Goal: Information Seeking & Learning: Understand process/instructions

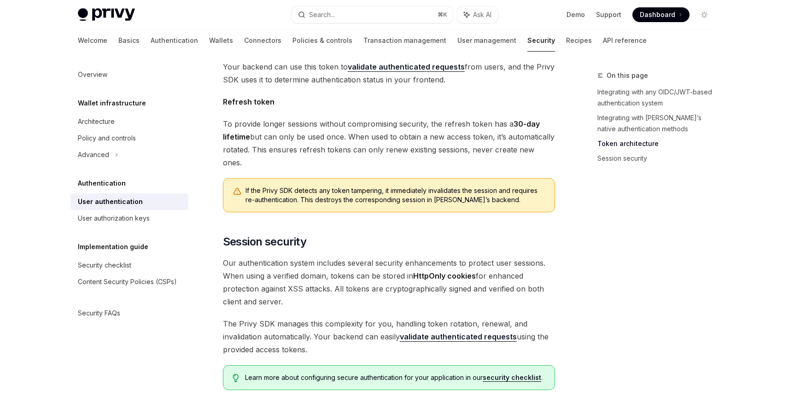
scroll to position [691, 0]
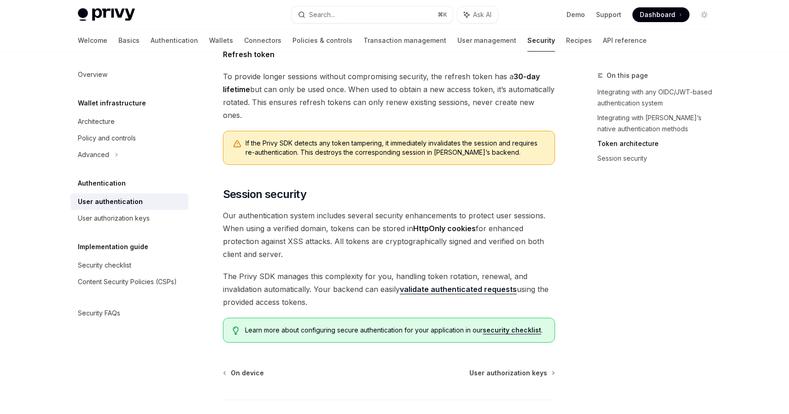
click at [534, 368] on span "User authorization keys" at bounding box center [508, 372] width 78 height 9
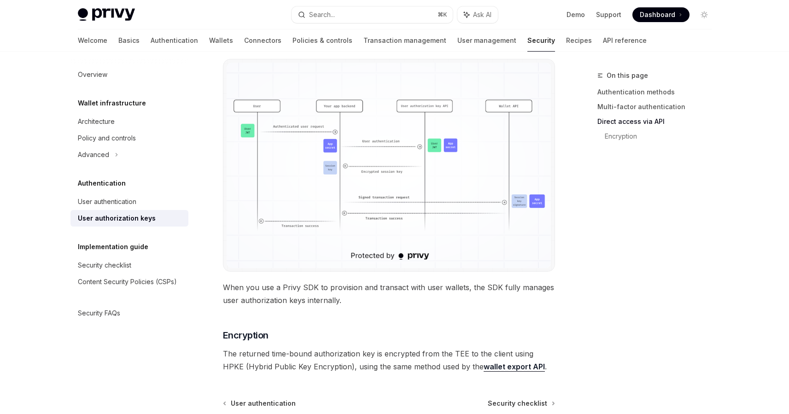
scroll to position [751, 0]
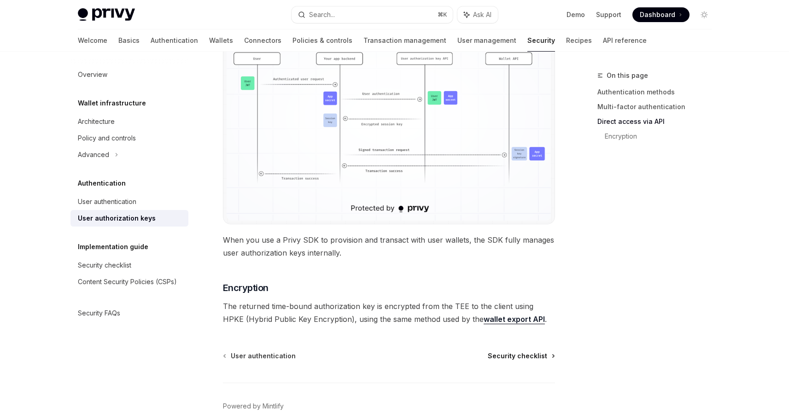
click at [519, 357] on span "Security checklist" at bounding box center [517, 355] width 59 height 9
type textarea "*"
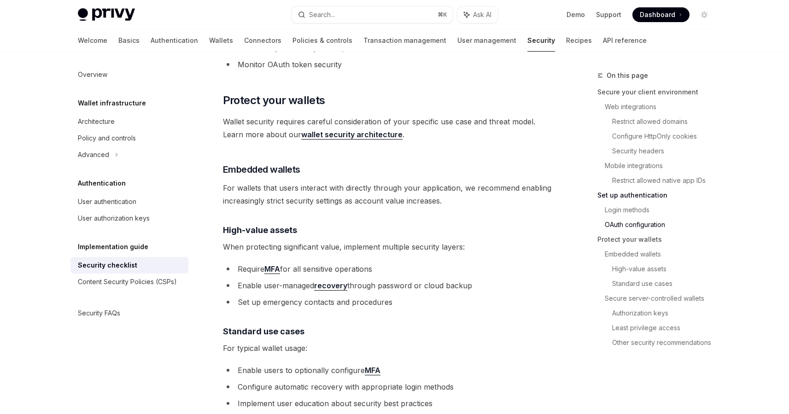
scroll to position [1482, 0]
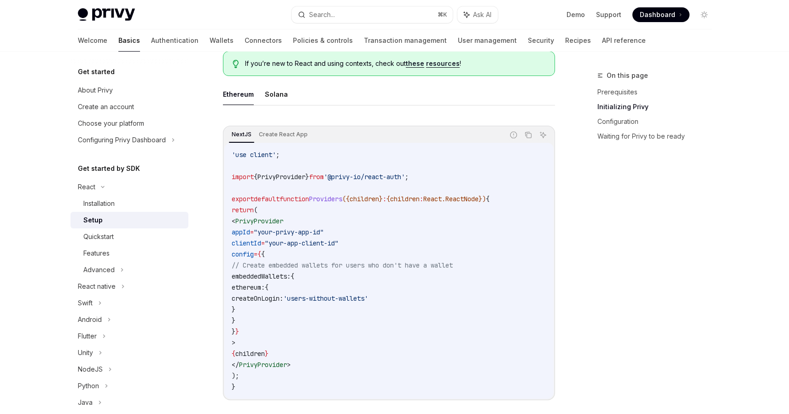
scroll to position [260, 0]
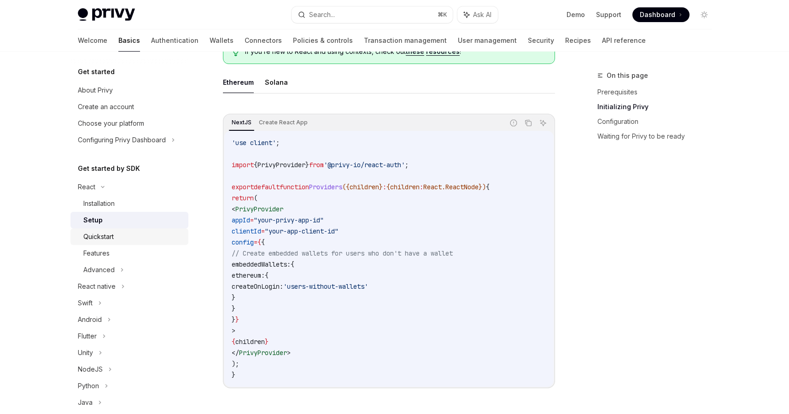
click at [140, 240] on div "Quickstart" at bounding box center [132, 236] width 99 height 11
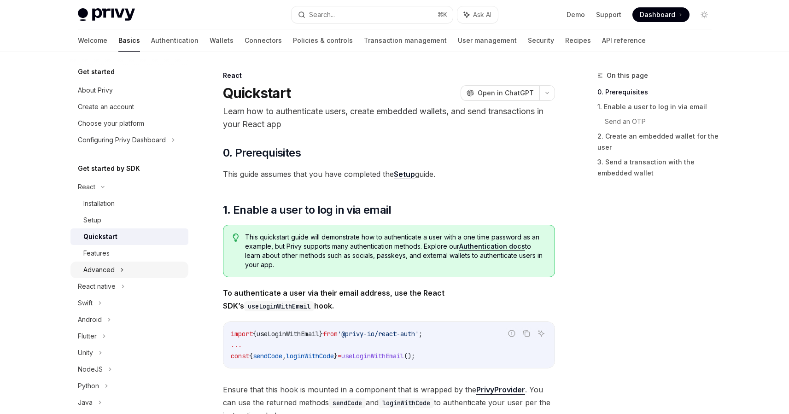
click at [122, 269] on icon at bounding box center [122, 269] width 4 height 11
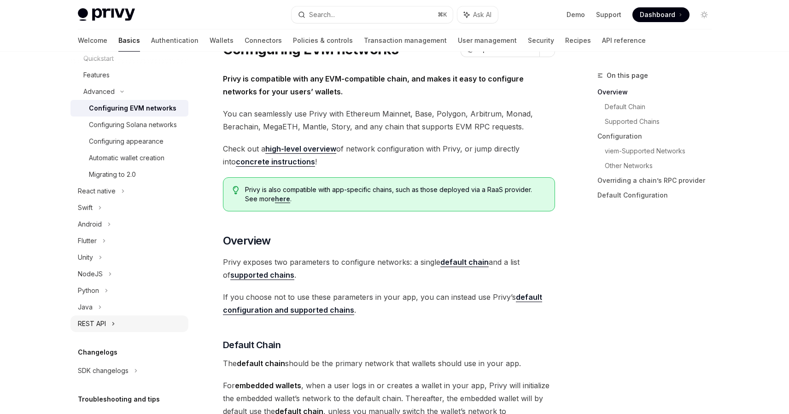
scroll to position [226, 0]
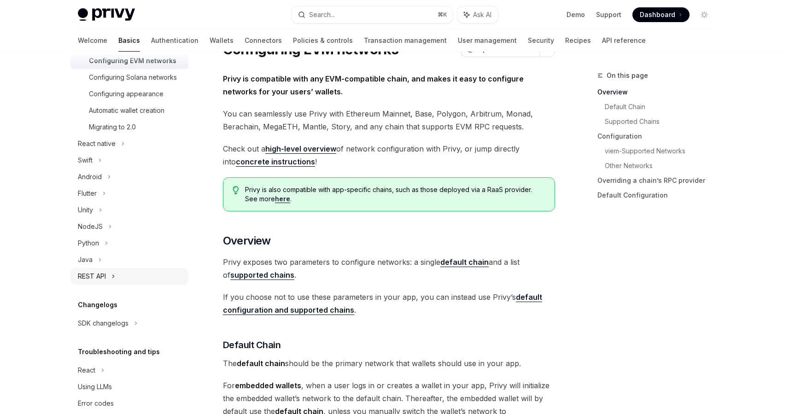
click at [146, 280] on div "REST API" at bounding box center [129, 276] width 118 height 17
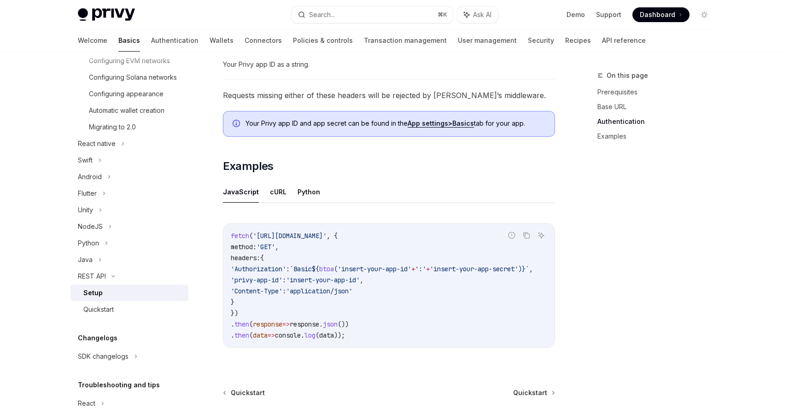
scroll to position [463, 0]
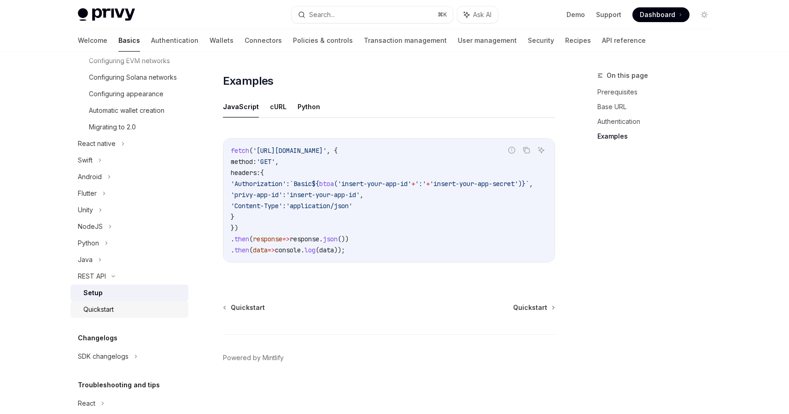
click at [126, 315] on div "Quickstart" at bounding box center [132, 309] width 99 height 11
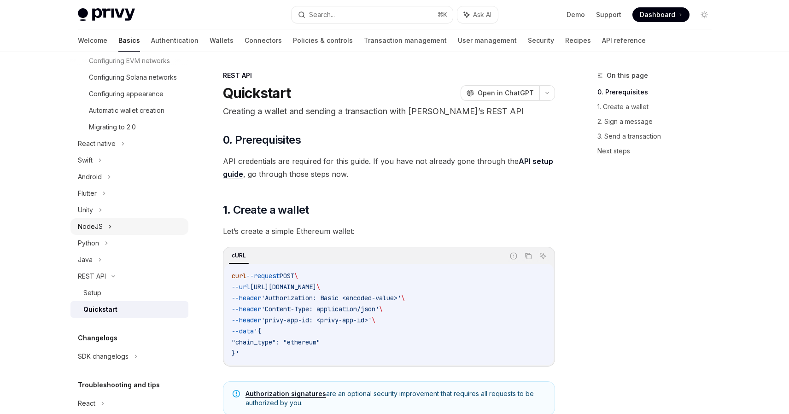
click at [124, 234] on div "NodeJS" at bounding box center [129, 226] width 118 height 17
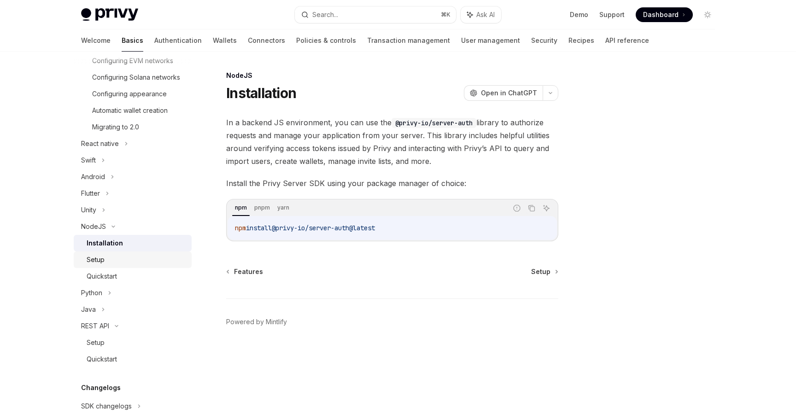
click at [149, 265] on div "Setup" at bounding box center [136, 259] width 99 height 11
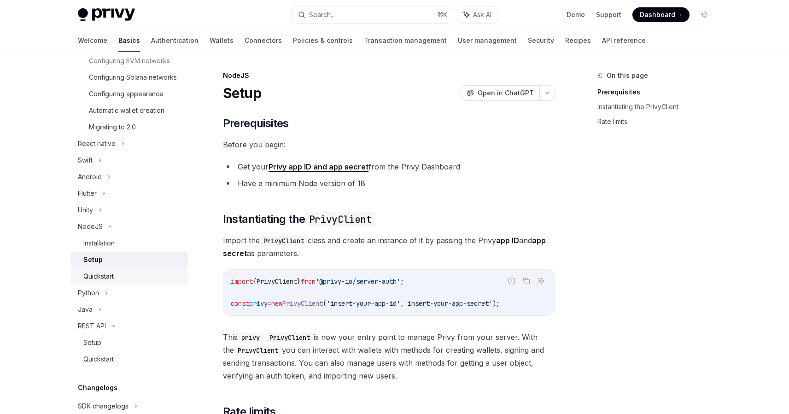
click at [157, 285] on link "Quickstart" at bounding box center [129, 276] width 118 height 17
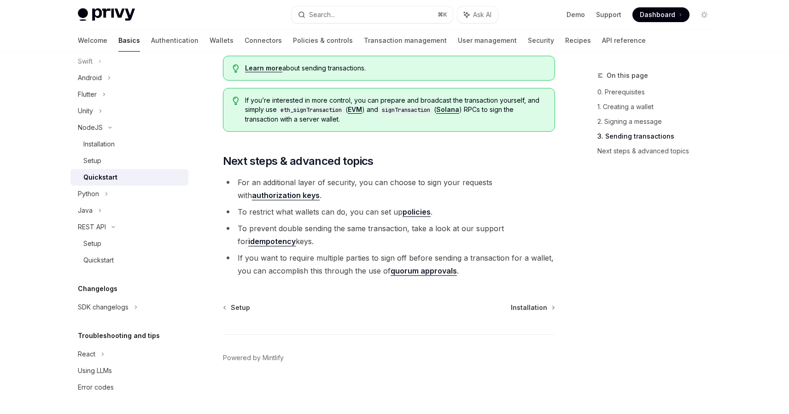
scroll to position [336, 0]
click at [110, 354] on div "React" at bounding box center [129, 354] width 118 height 17
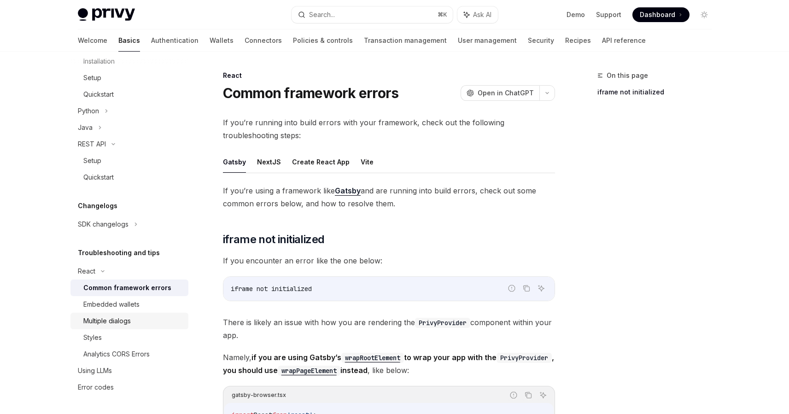
scroll to position [418, 0]
click at [117, 373] on div "Using LLMs" at bounding box center [130, 370] width 105 height 11
type textarea "*"
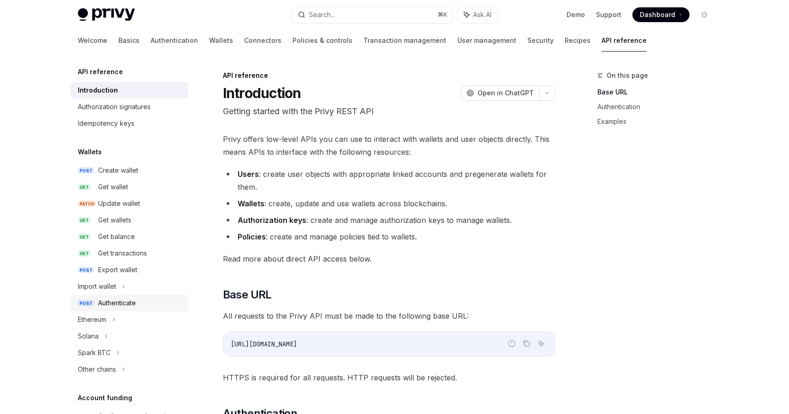
click at [128, 304] on div "Authenticate" at bounding box center [117, 302] width 38 height 11
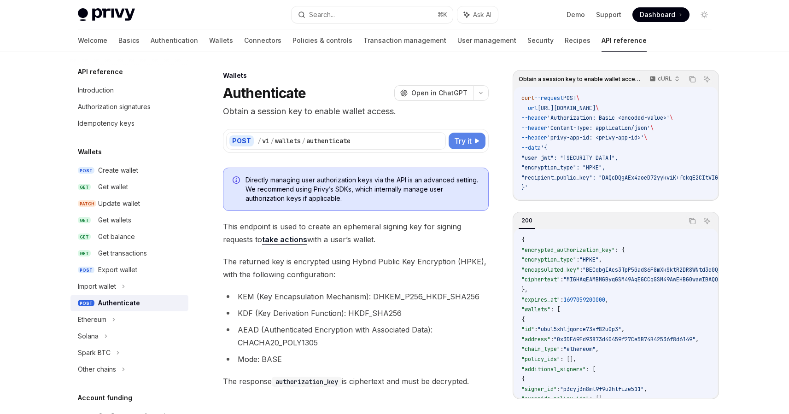
click at [462, 142] on span "Try it" at bounding box center [462, 140] width 17 height 11
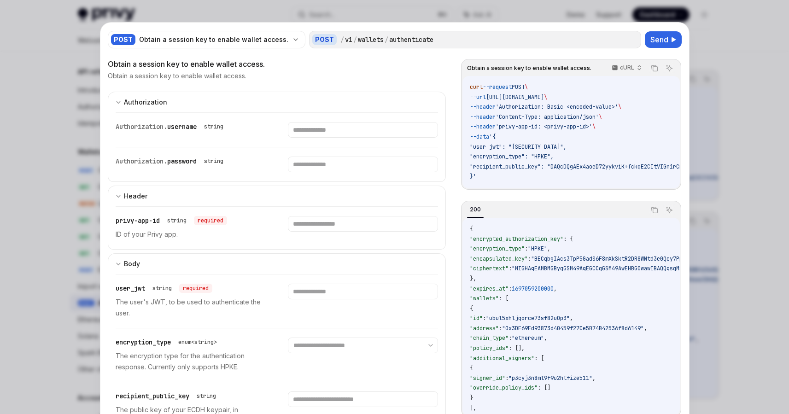
click at [757, 52] on div at bounding box center [394, 207] width 789 height 414
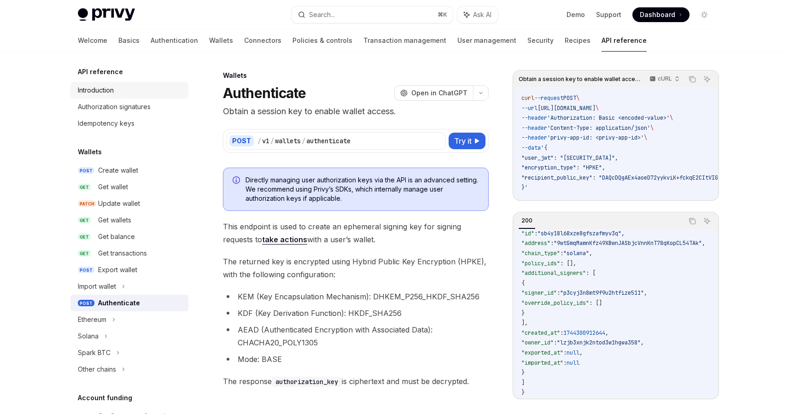
click at [110, 96] on link "Introduction" at bounding box center [129, 90] width 118 height 17
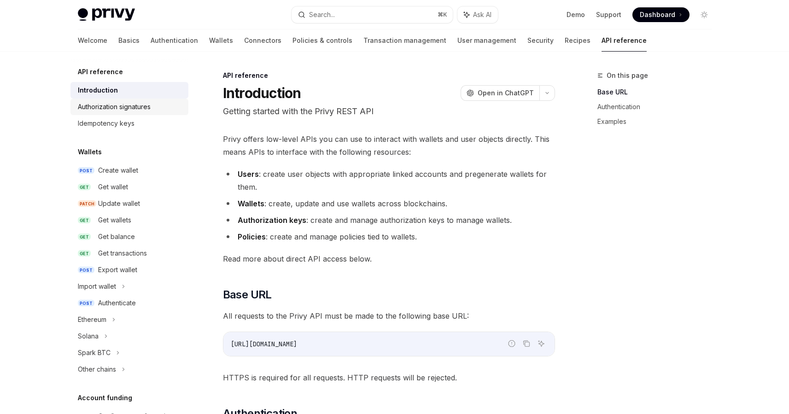
click at [119, 105] on div "Authorization signatures" at bounding box center [114, 106] width 73 height 11
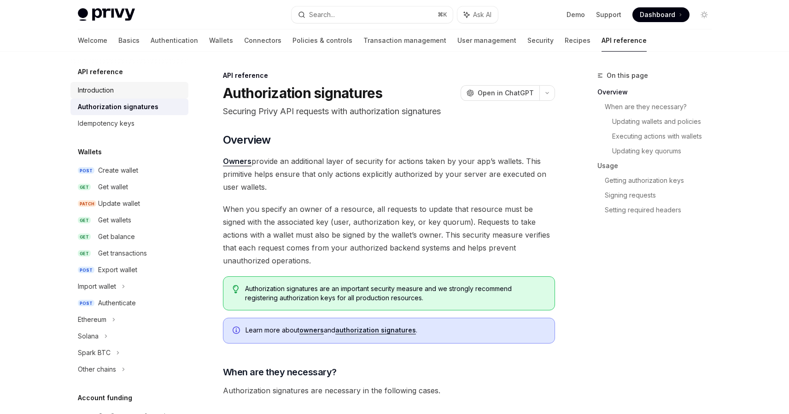
click at [127, 93] on div "Introduction" at bounding box center [130, 90] width 105 height 11
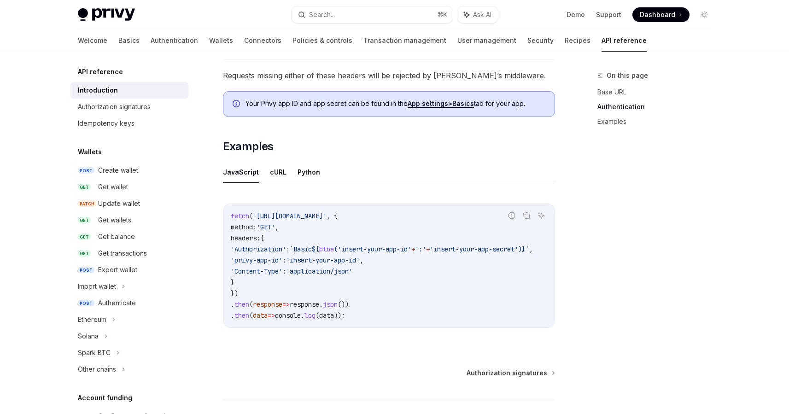
scroll to position [564, 0]
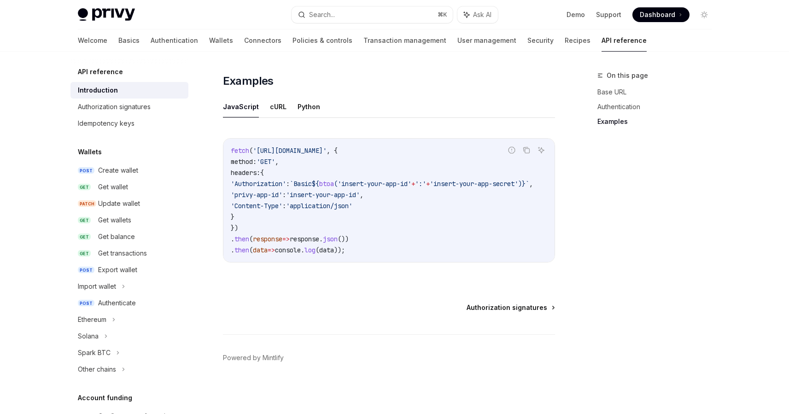
click at [506, 307] on span "Authorization signatures" at bounding box center [506, 307] width 81 height 9
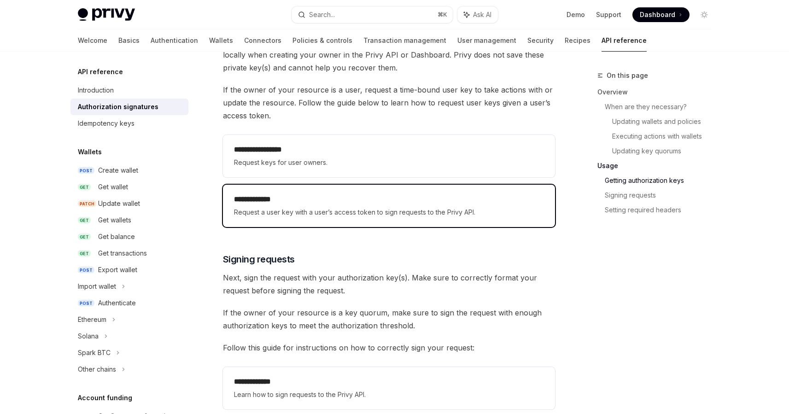
scroll to position [1224, 0]
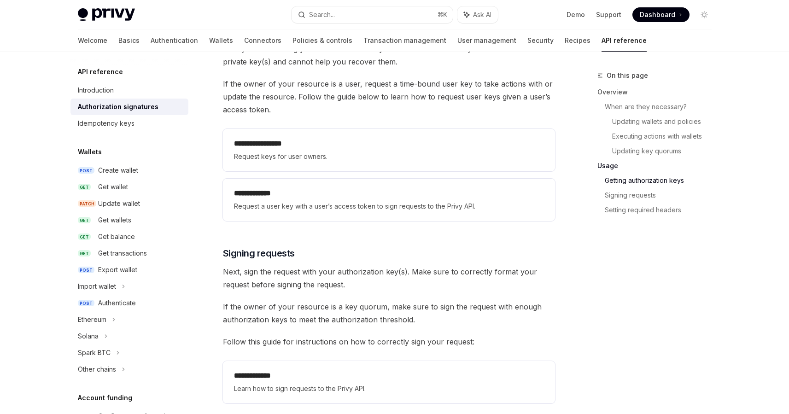
click at [134, 114] on link "Authorization signatures" at bounding box center [129, 107] width 118 height 17
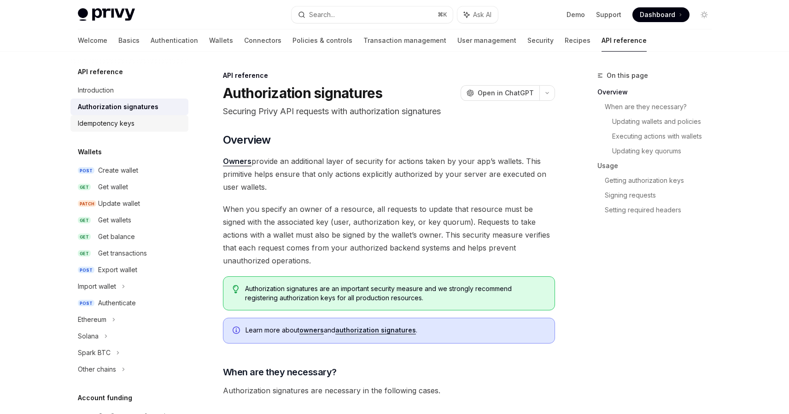
click at [134, 116] on link "Idempotency keys" at bounding box center [129, 123] width 118 height 17
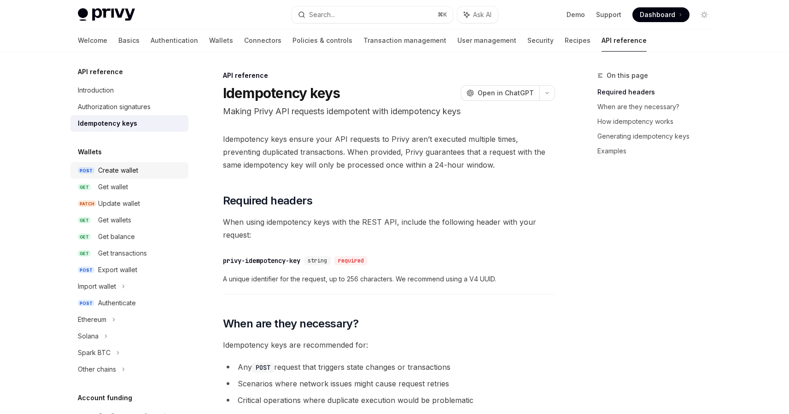
click at [124, 172] on div "Create wallet" at bounding box center [118, 170] width 40 height 11
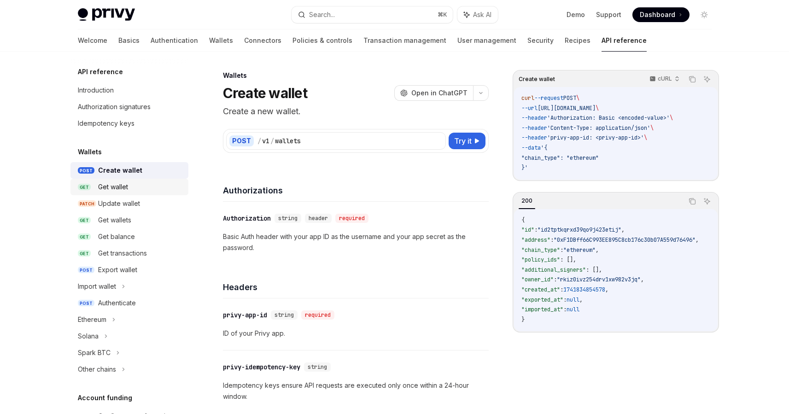
click at [130, 188] on div "Get wallet" at bounding box center [140, 186] width 85 height 11
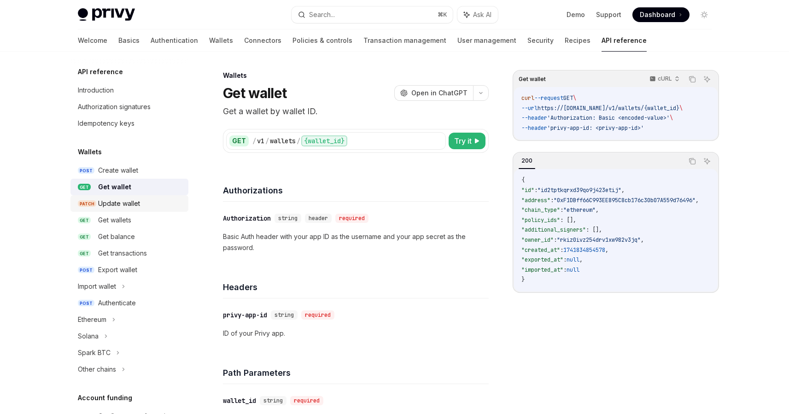
click at [133, 198] on div "Update wallet" at bounding box center [119, 203] width 42 height 11
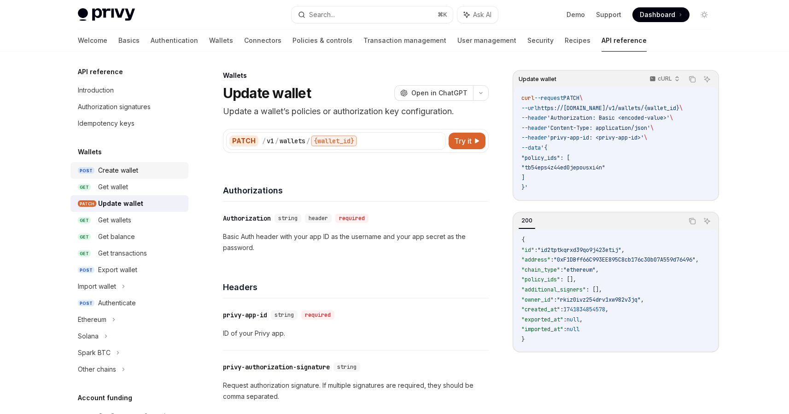
click at [140, 174] on div "Create wallet" at bounding box center [140, 170] width 85 height 11
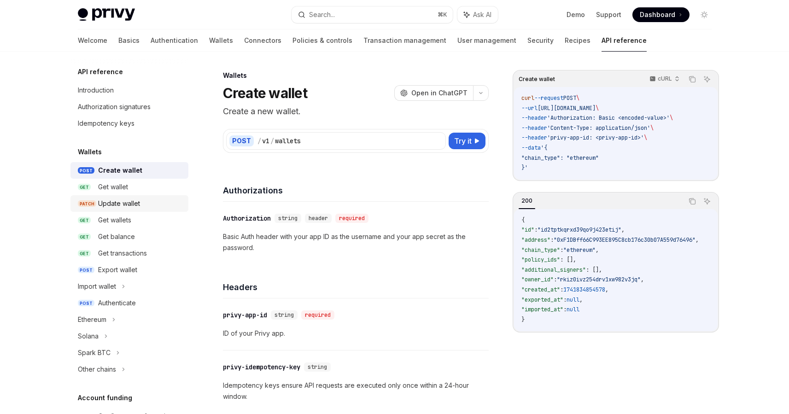
click at [137, 198] on div "Update wallet" at bounding box center [119, 203] width 42 height 11
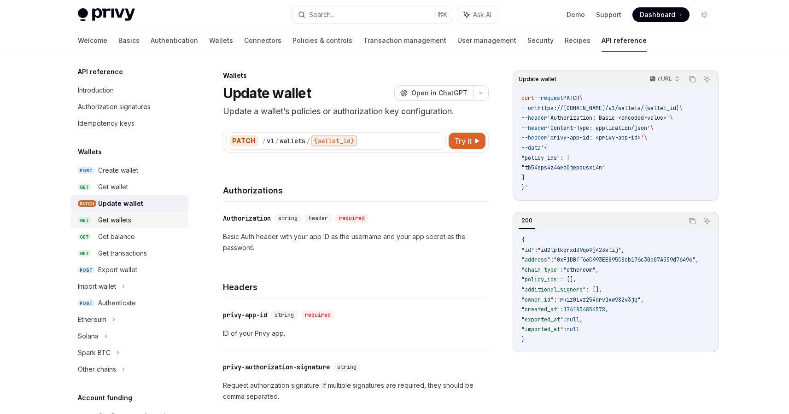
click at [137, 221] on div "Get wallets" at bounding box center [140, 220] width 85 height 11
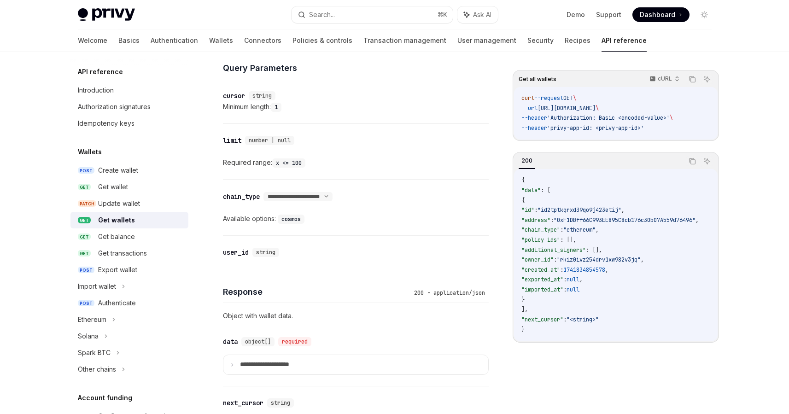
scroll to position [393, 0]
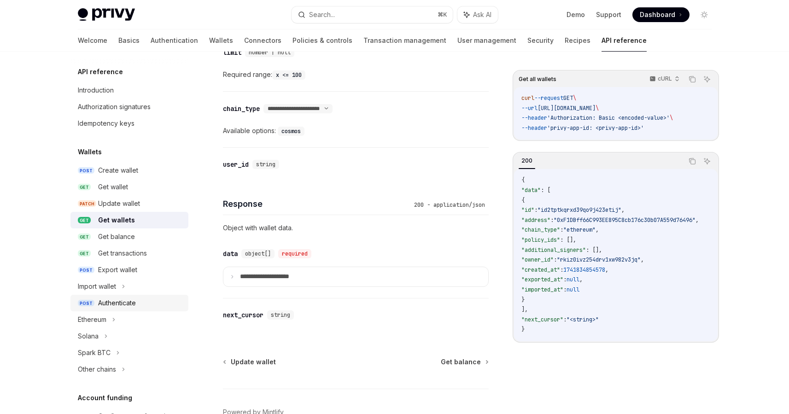
click at [157, 301] on div "Authenticate" at bounding box center [140, 302] width 85 height 11
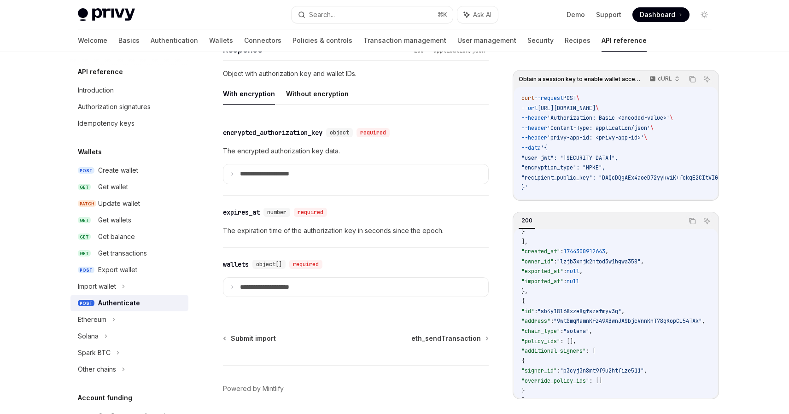
scroll to position [806, 0]
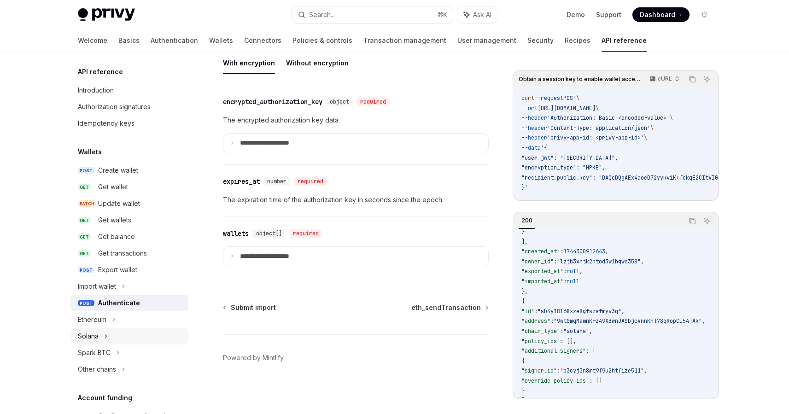
click at [108, 335] on div "Solana" at bounding box center [129, 336] width 118 height 17
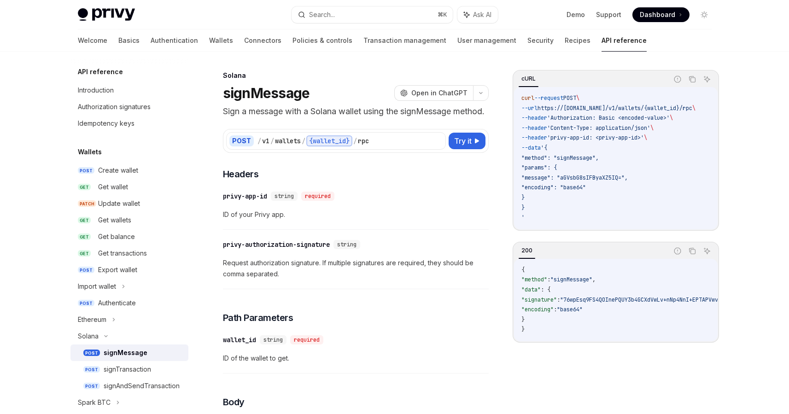
scroll to position [12, 0]
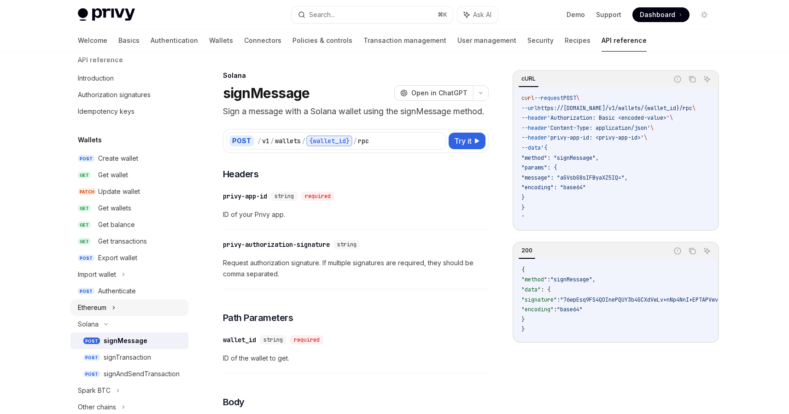
click at [125, 311] on div "Ethereum" at bounding box center [129, 307] width 118 height 17
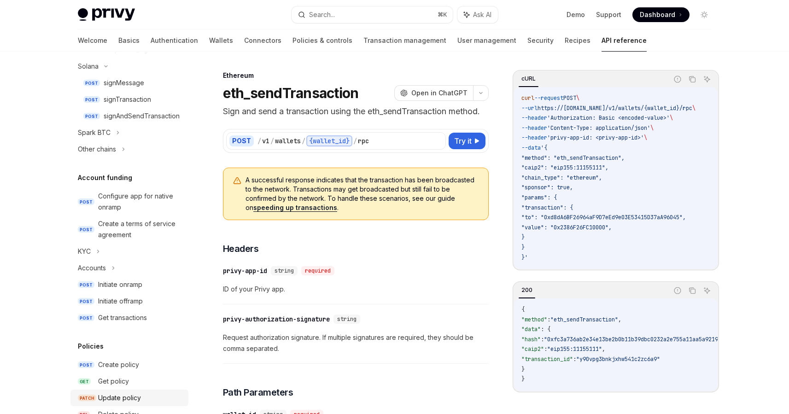
scroll to position [464, 0]
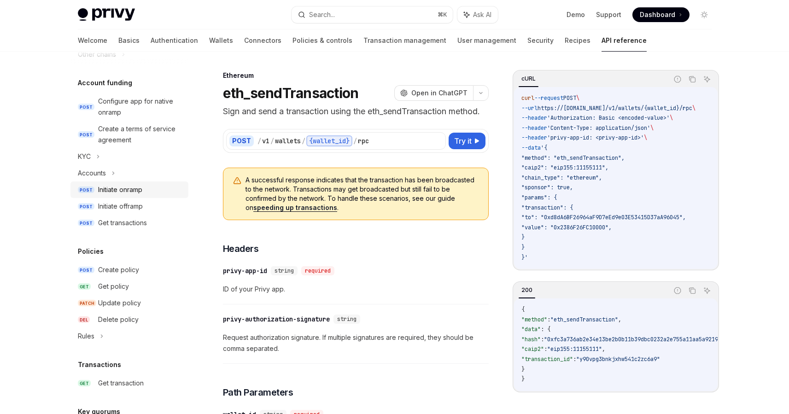
click at [137, 192] on div "Initiate onramp" at bounding box center [120, 189] width 44 height 11
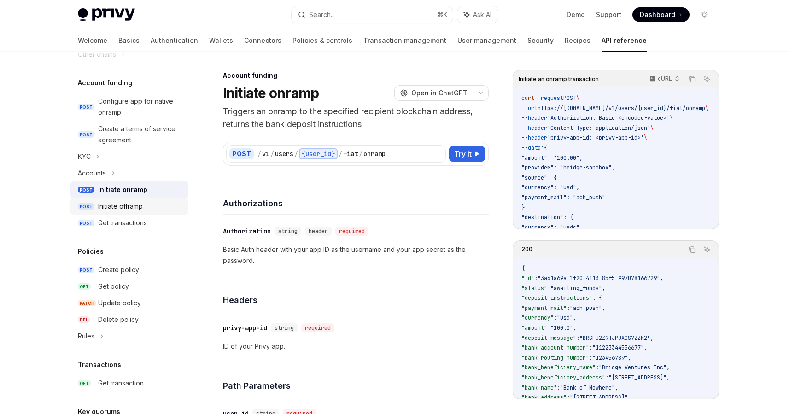
click at [127, 211] on div "Initiate offramp" at bounding box center [120, 206] width 45 height 11
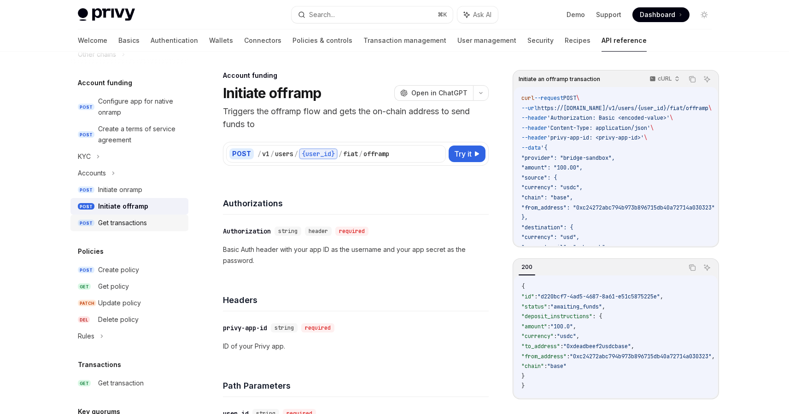
click at [134, 226] on div "Get transactions" at bounding box center [122, 222] width 49 height 11
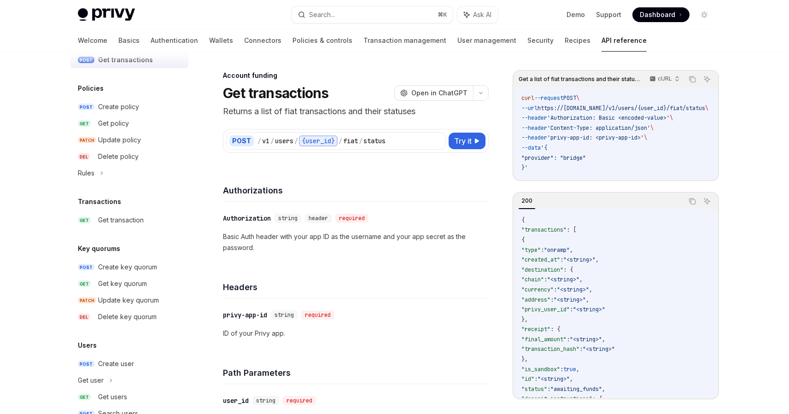
scroll to position [668, 0]
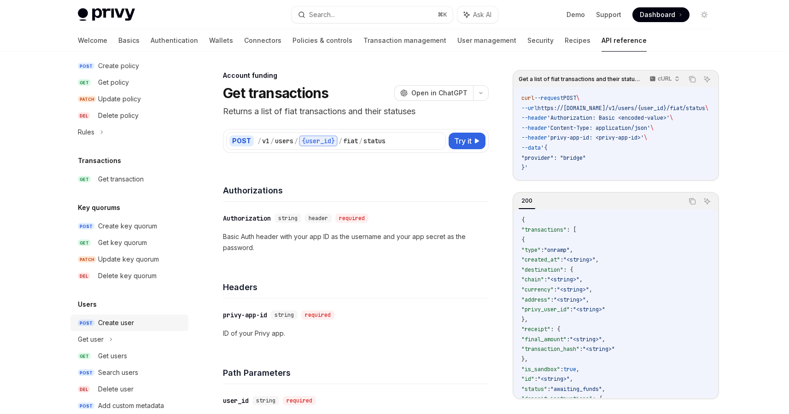
click at [111, 319] on div "Create user" at bounding box center [116, 322] width 36 height 11
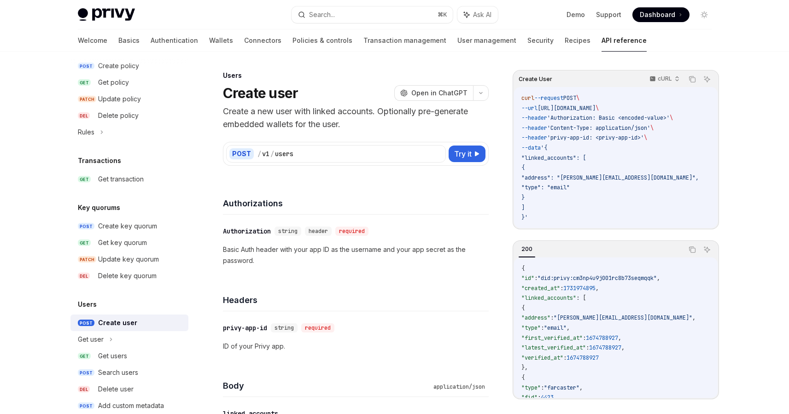
scroll to position [703, 0]
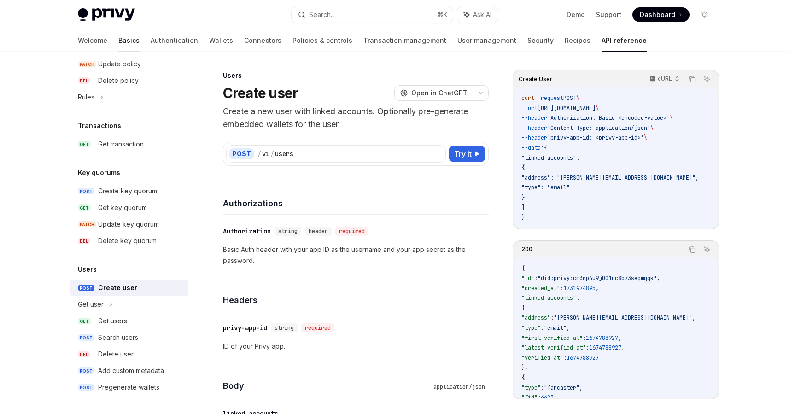
click at [118, 46] on link "Basics" at bounding box center [128, 40] width 21 height 22
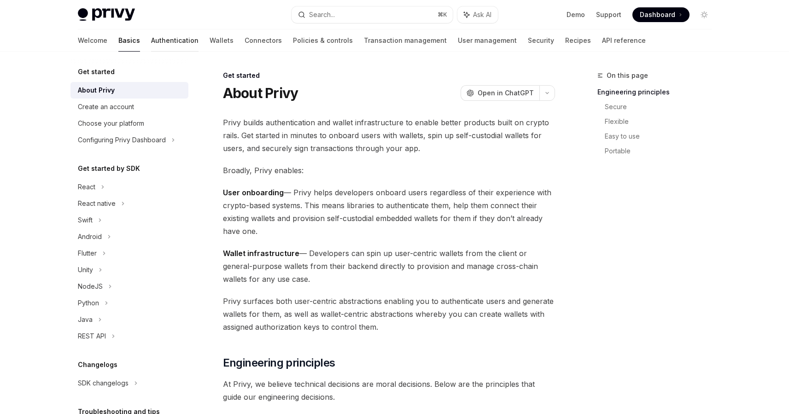
click at [151, 43] on link "Authentication" at bounding box center [174, 40] width 47 height 22
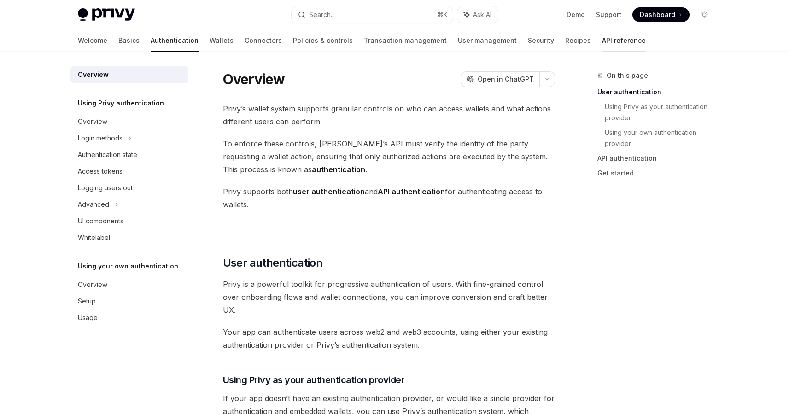
click at [602, 35] on link "API reference" at bounding box center [624, 40] width 44 height 22
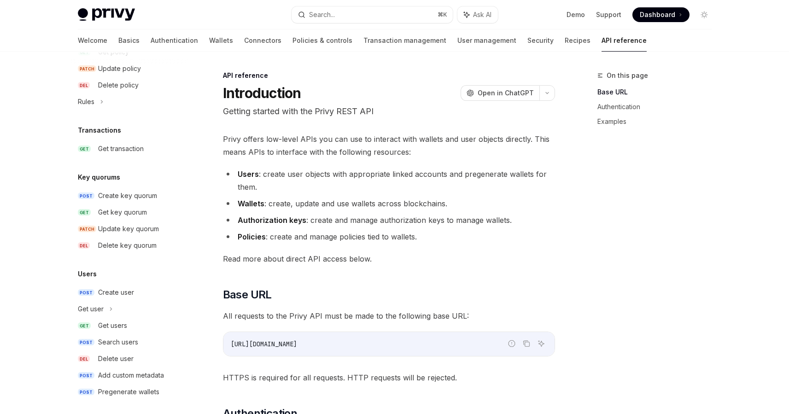
scroll to position [554, 0]
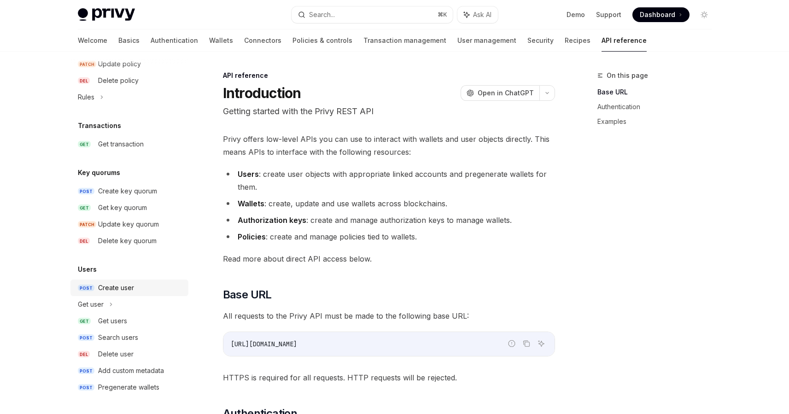
click at [136, 285] on div "Create user" at bounding box center [140, 287] width 85 height 11
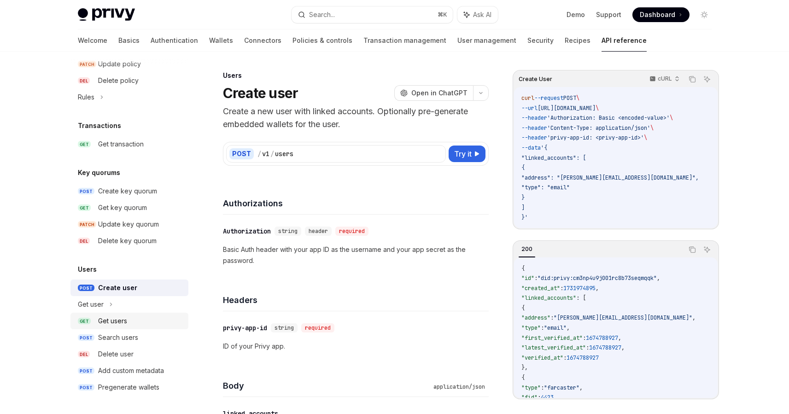
type textarea "*"
click at [412, 152] on div "/ v1 / users" at bounding box center [349, 153] width 185 height 9
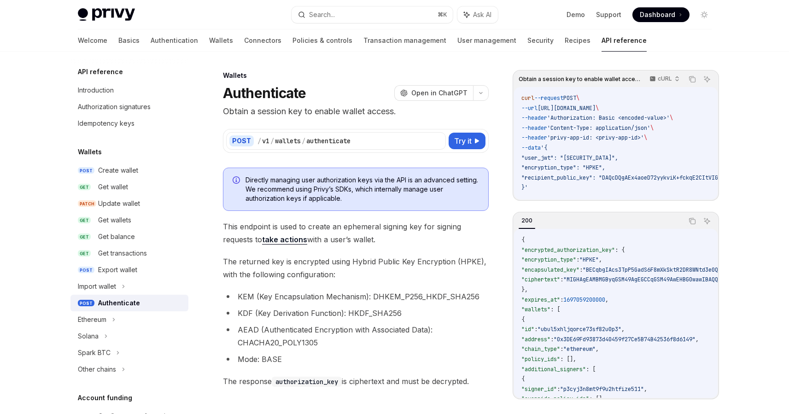
drag, startPoint x: 548, startPoint y: 110, endPoint x: 691, endPoint y: 111, distance: 143.2
click at [595, 111] on span "[URL][DOMAIN_NAME]" at bounding box center [566, 108] width 58 height 7
copy span "[URL][DOMAIN_NAME]"
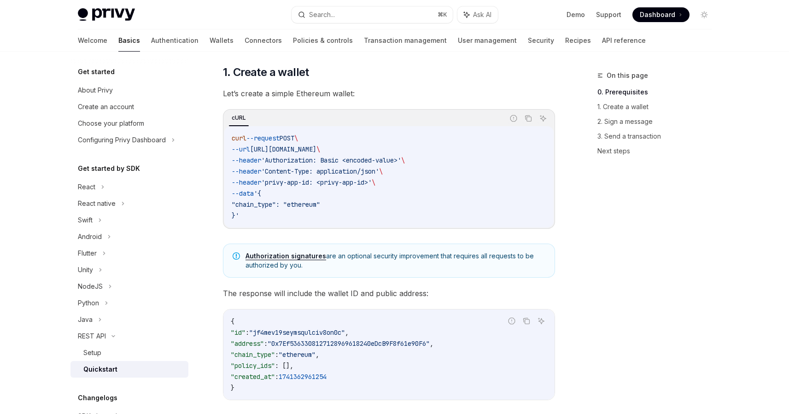
scroll to position [308, 0]
